Goal: Information Seeking & Learning: Understand process/instructions

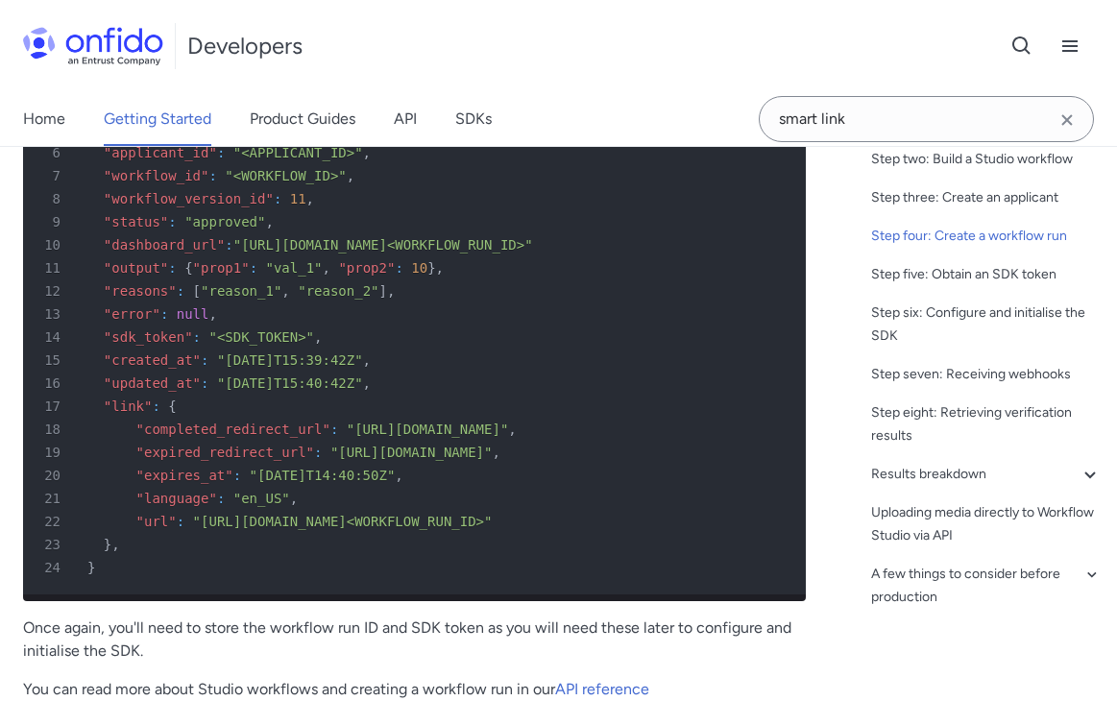
scroll to position [5641, 0]
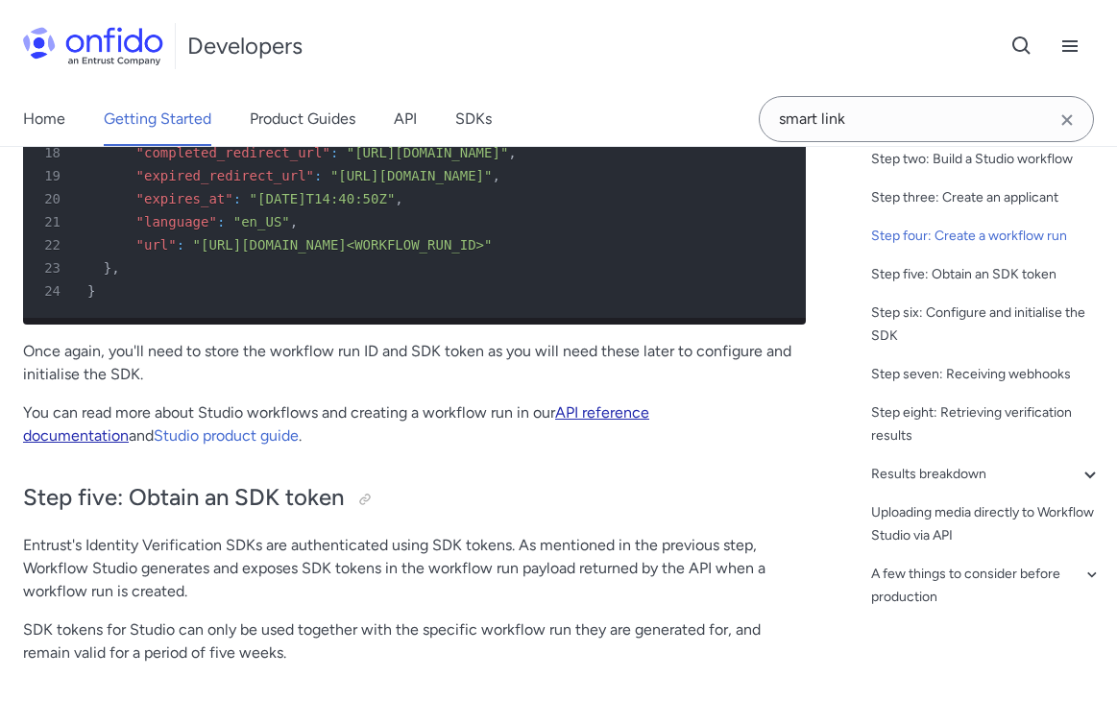
click at [638, 445] on link "API reference documentation" at bounding box center [336, 423] width 626 height 41
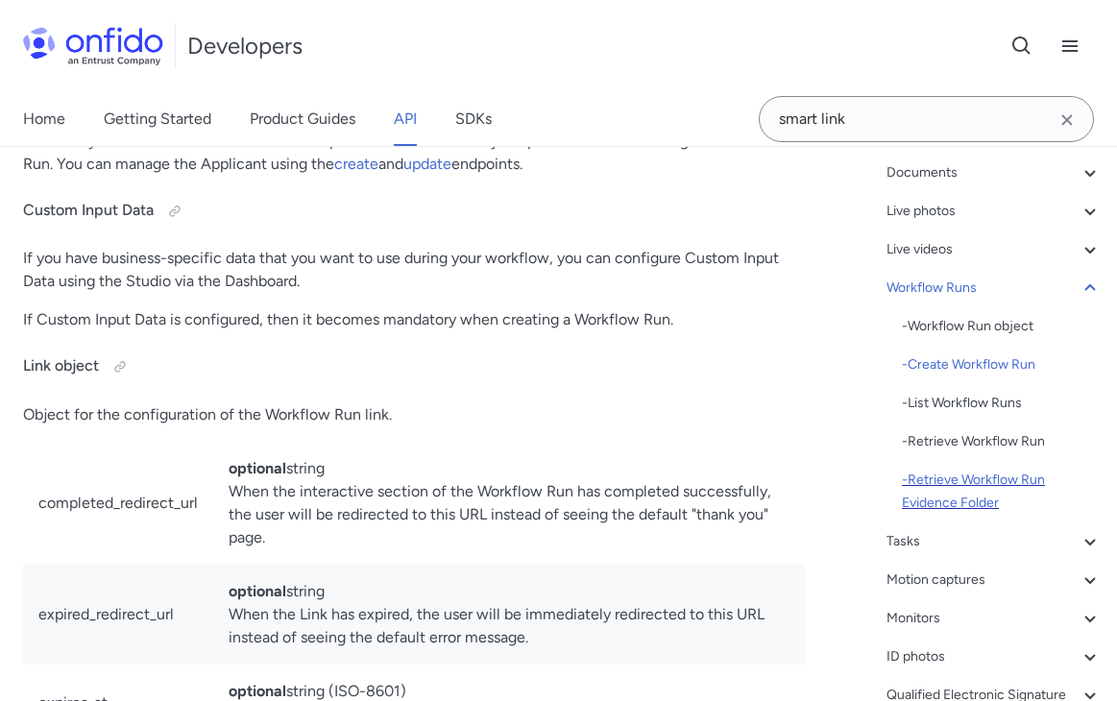
scroll to position [249, 0]
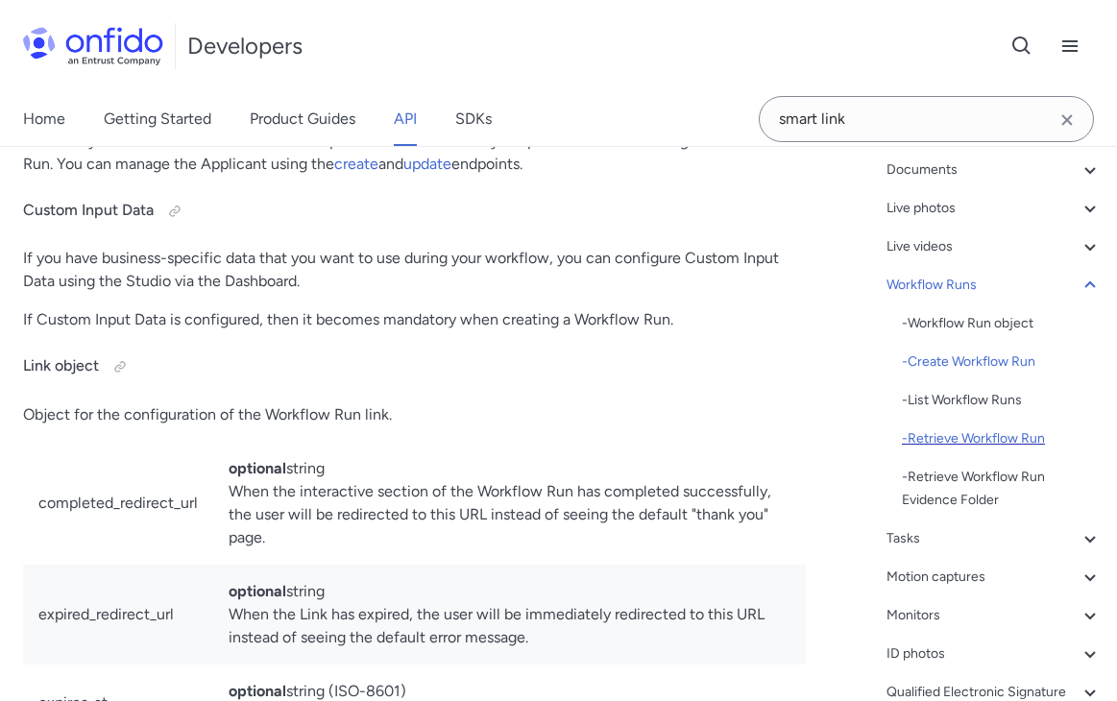
click at [949, 447] on div "- Retrieve Workflow Run" at bounding box center [1002, 438] width 200 height 23
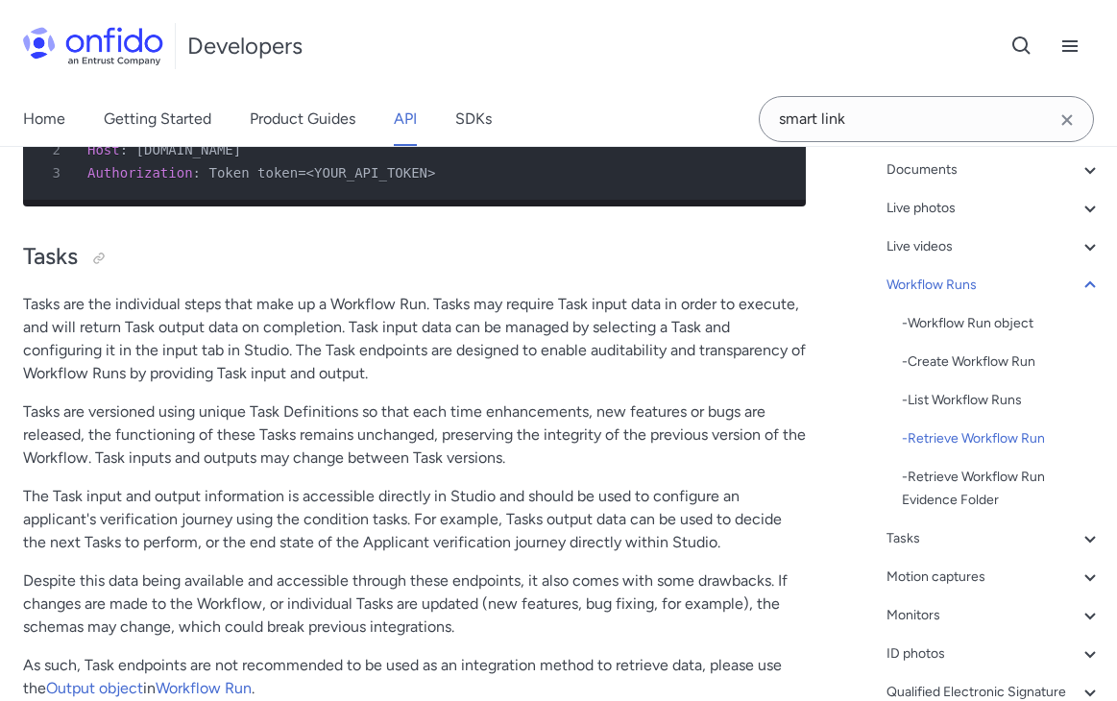
scroll to position [57281, 0]
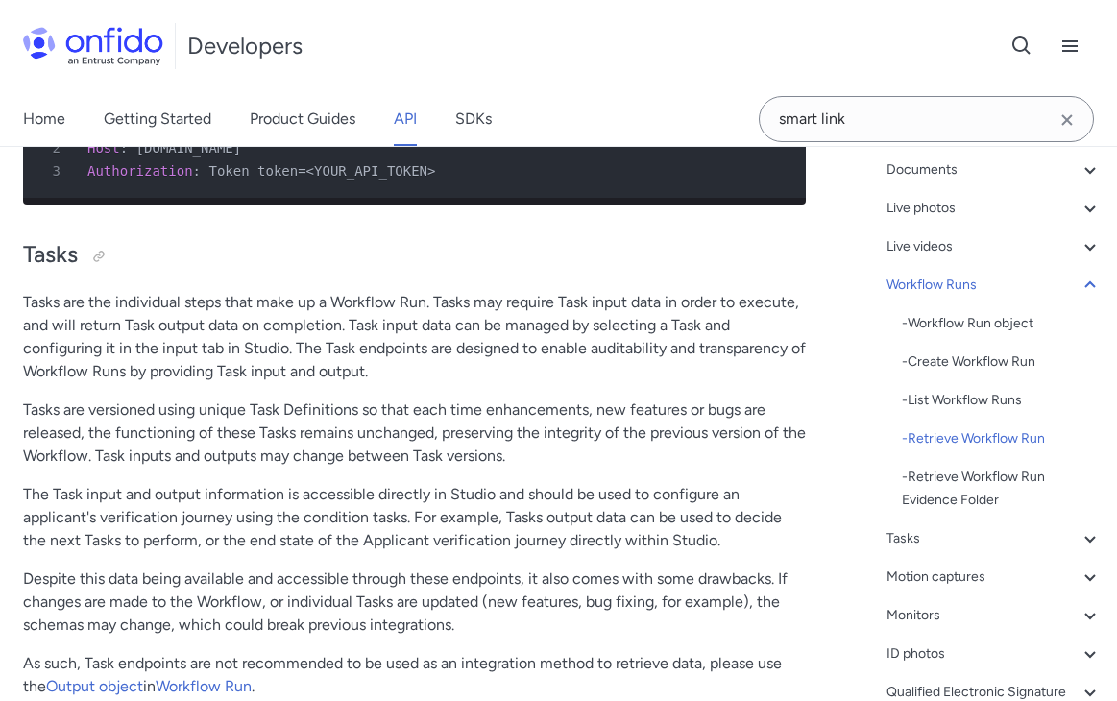
drag, startPoint x: 465, startPoint y: 453, endPoint x: 472, endPoint y: 471, distance: 18.9
drag, startPoint x: 471, startPoint y: 468, endPoint x: 475, endPoint y: 447, distance: 20.5
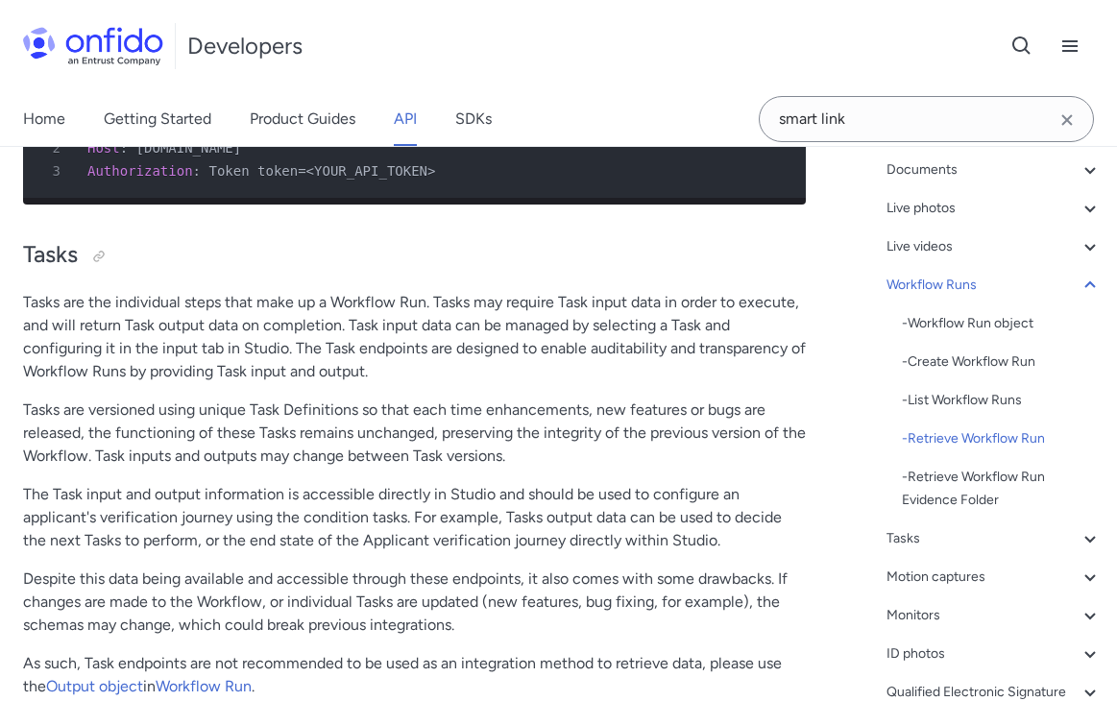
drag, startPoint x: 468, startPoint y: 448, endPoint x: 473, endPoint y: 475, distance: 27.5
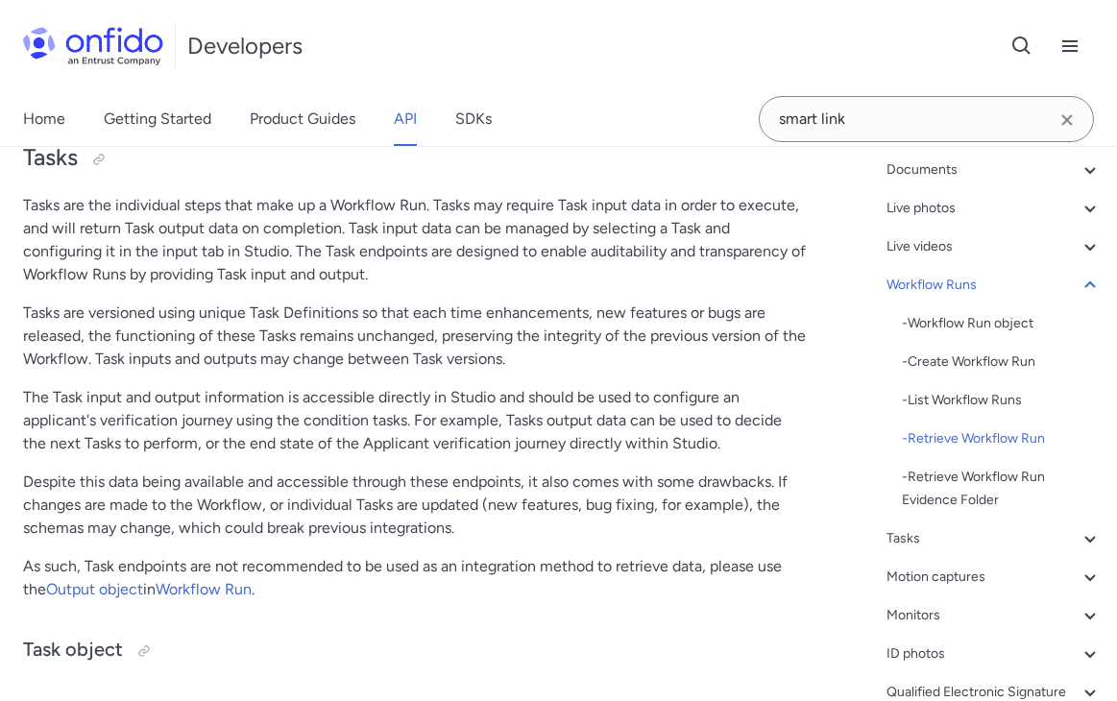
scroll to position [57411, 0]
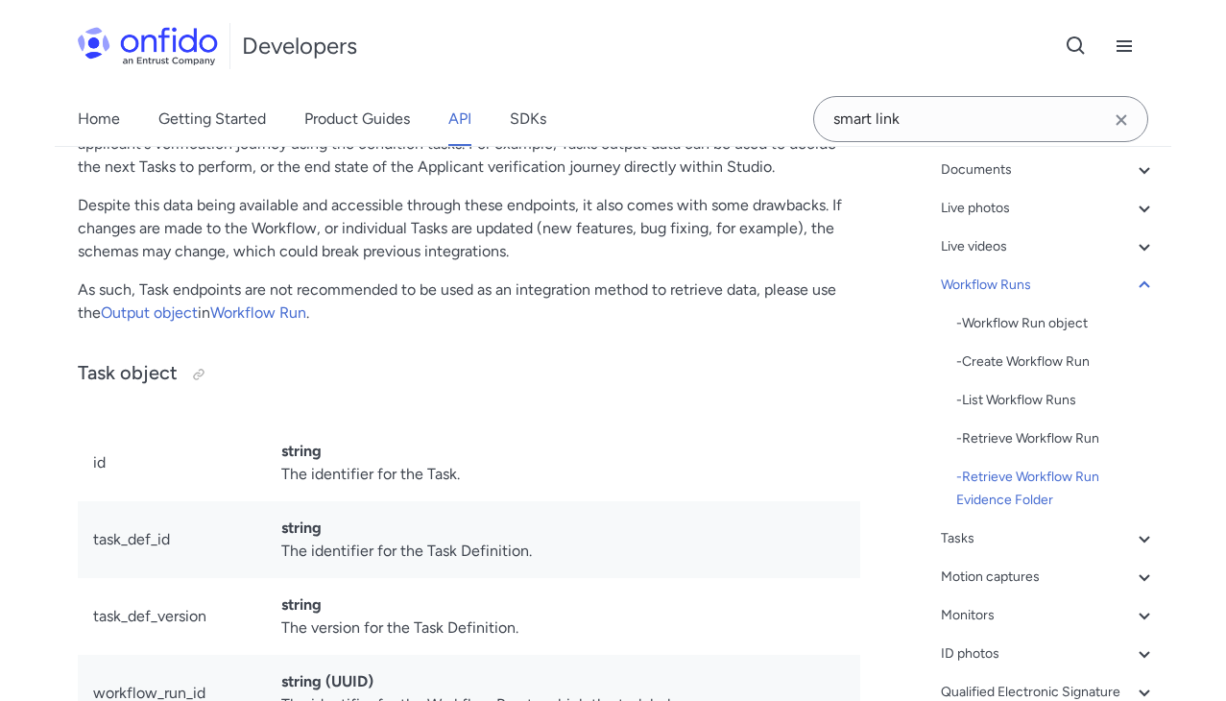
scroll to position [57652, 0]
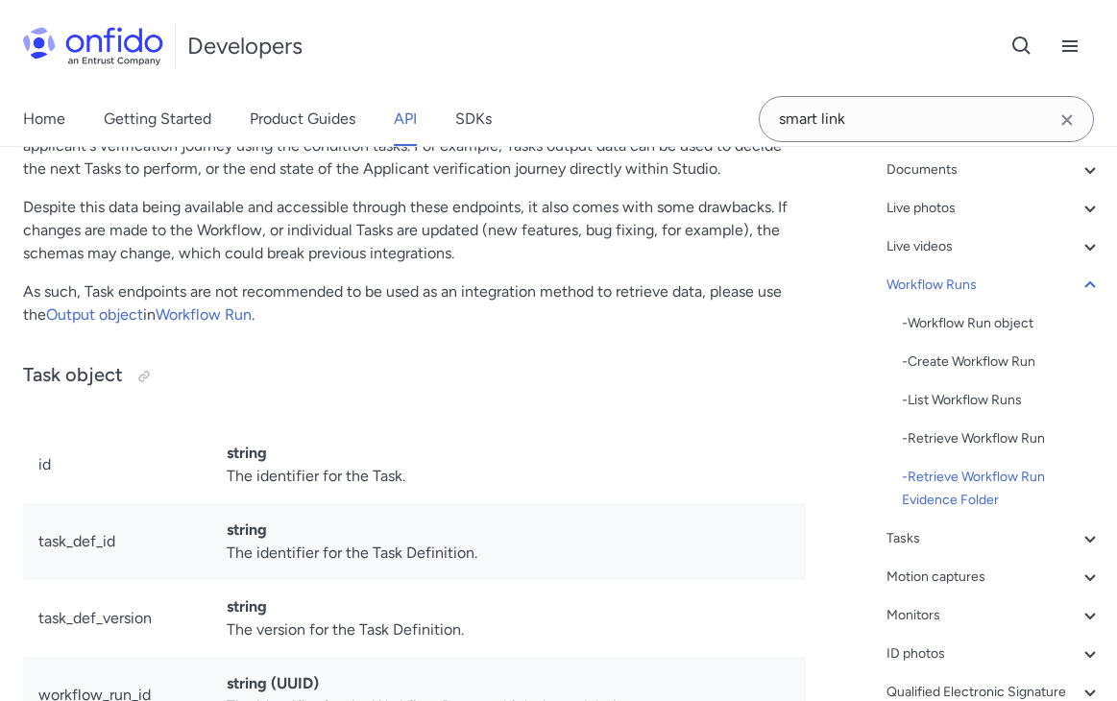
drag, startPoint x: 171, startPoint y: 560, endPoint x: 280, endPoint y: 557, distance: 109.5
copy span "workflow_runs/"
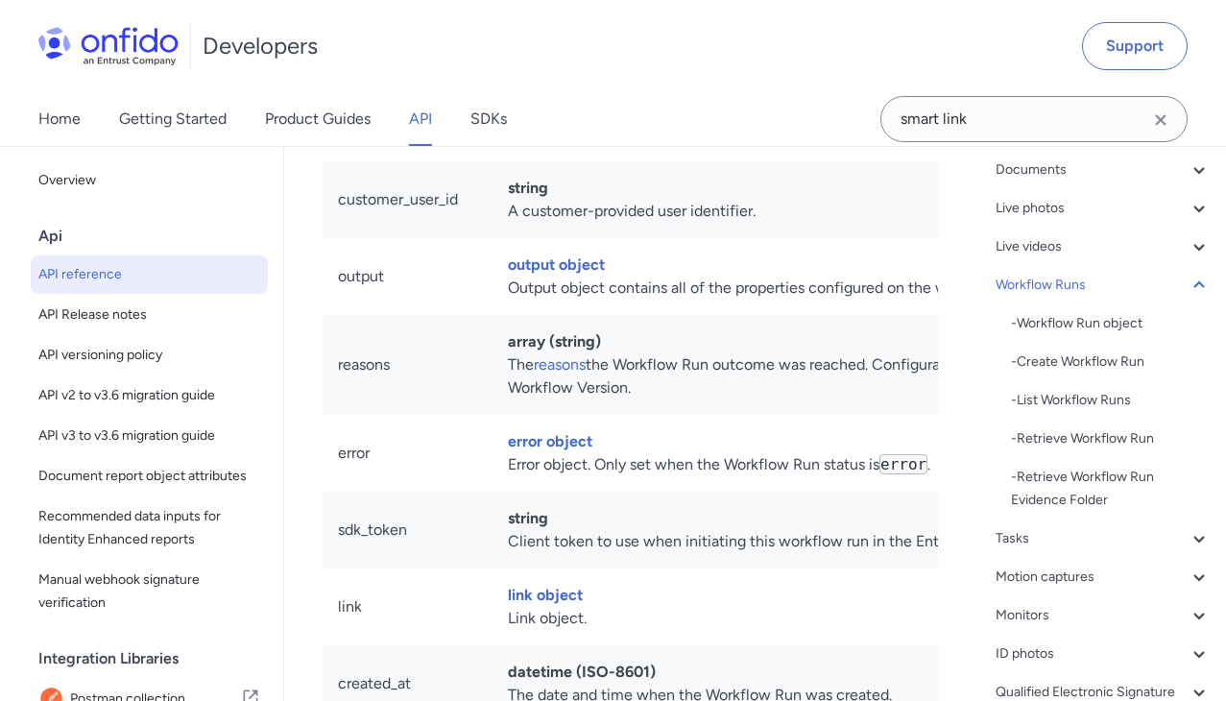
scroll to position [55124, 0]
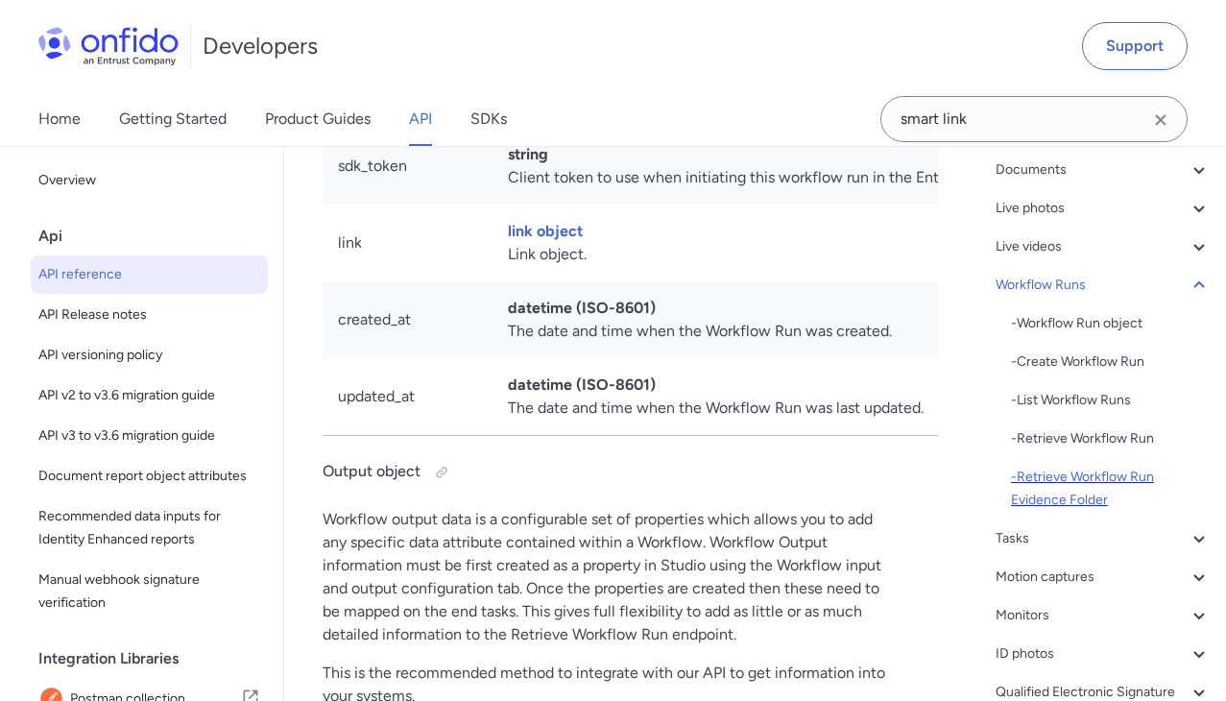
click at [1079, 487] on div "- Retrieve Workflow Run Evidence Folder" at bounding box center [1111, 489] width 200 height 46
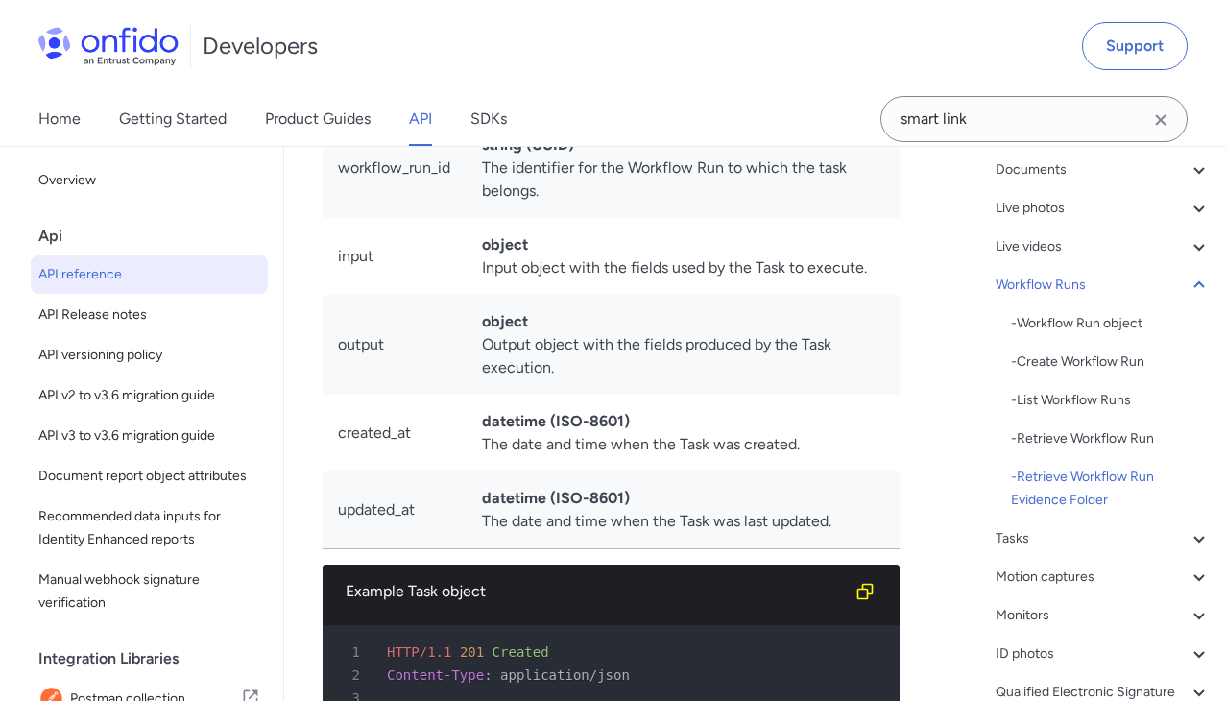
drag, startPoint x: 702, startPoint y: 264, endPoint x: 884, endPoint y: 267, distance: 182.5
drag, startPoint x: 822, startPoint y: 267, endPoint x: 718, endPoint y: 274, distance: 103.9
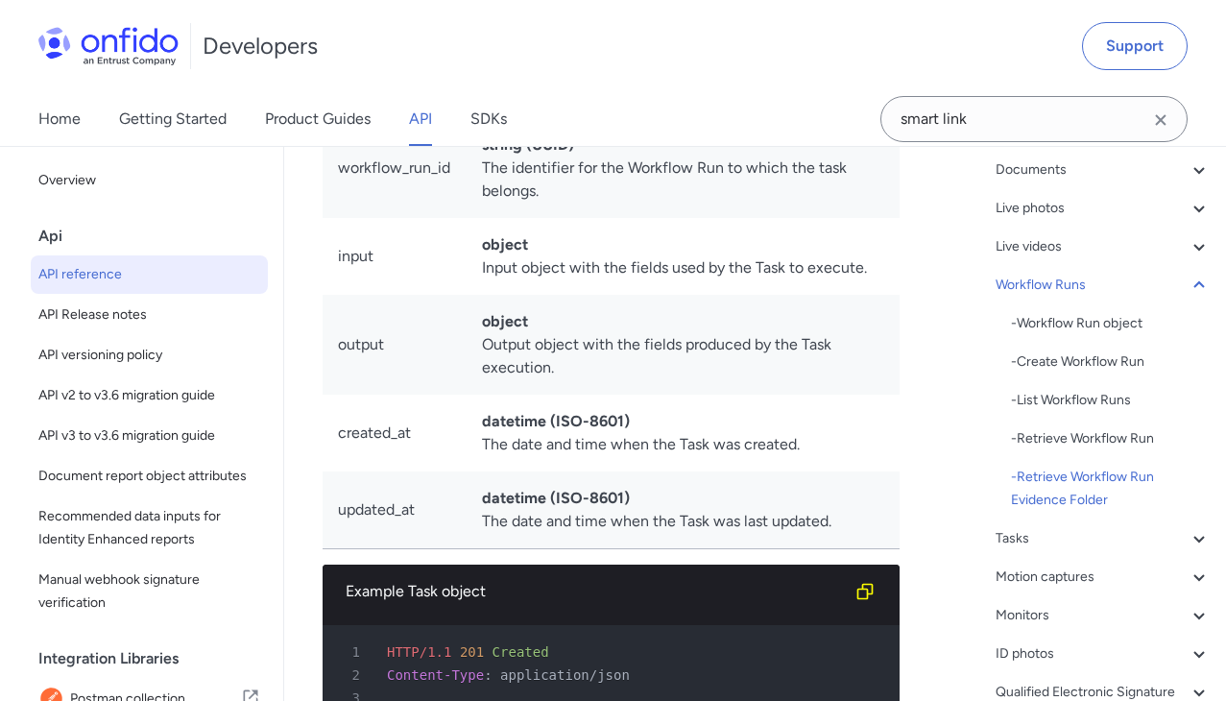
drag, startPoint x: 698, startPoint y: 273, endPoint x: 778, endPoint y: 272, distance: 79.7
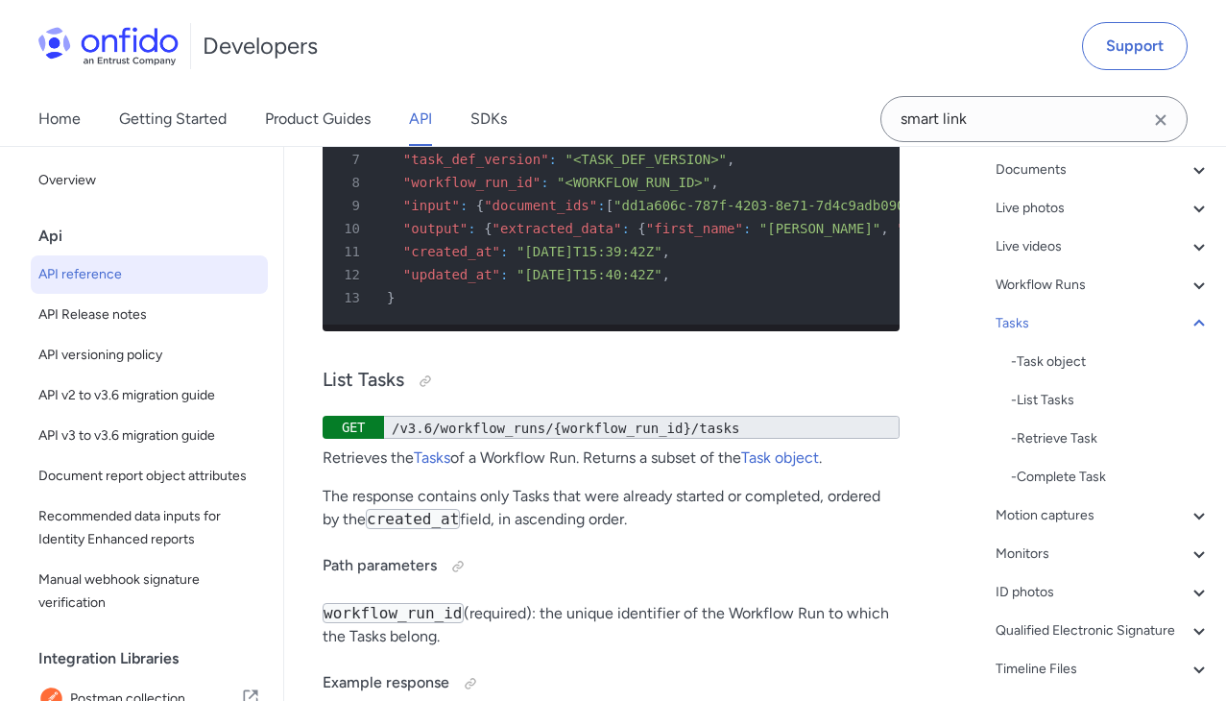
scroll to position [64152, 0]
